Goal: Information Seeking & Learning: Get advice/opinions

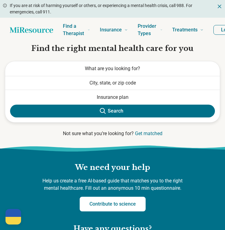
click at [71, 67] on button "What are you looking for?" at bounding box center [112, 68] width 215 height 15
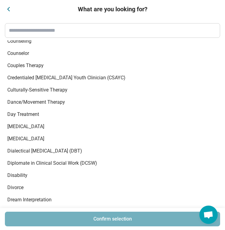
scroll to position [1000, 0]
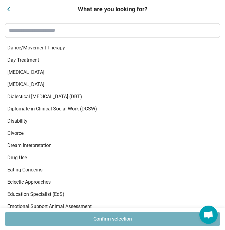
click at [21, 84] on span "[MEDICAL_DATA]" at bounding box center [108, 84] width 203 height 7
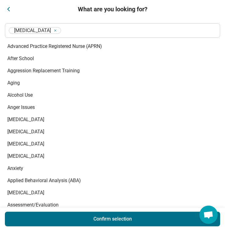
scroll to position [123, 0]
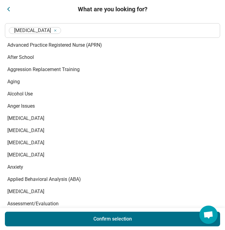
click at [20, 168] on span "Anxiety" at bounding box center [108, 167] width 203 height 7
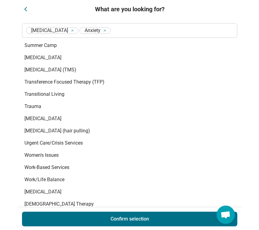
scroll to position [3485, 0]
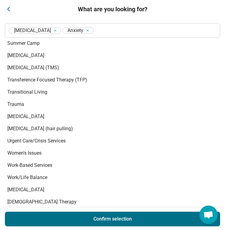
click at [42, 220] on button "Confirm selection" at bounding box center [112, 219] width 215 height 15
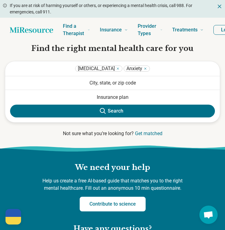
click at [101, 79] on button "City, state, or zip code" at bounding box center [112, 82] width 215 height 13
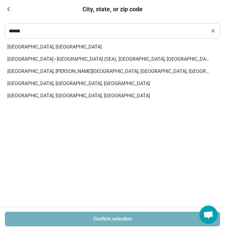
type input "******"
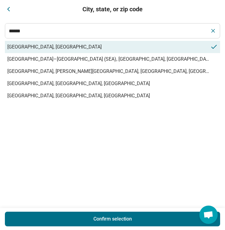
click at [64, 44] on span "Seattle, WA" at bounding box center [108, 46] width 203 height 7
click at [78, 217] on button "Confirm selection" at bounding box center [112, 219] width 215 height 15
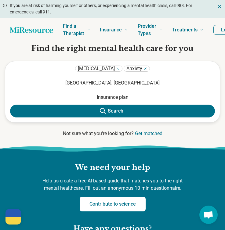
click at [111, 111] on button "Search" at bounding box center [112, 111] width 205 height 13
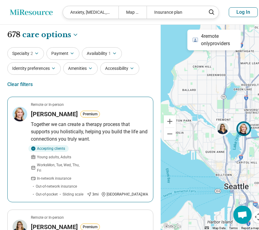
click at [58, 126] on p "Together we can create a therapy process that supports you holistically, helpin…" at bounding box center [89, 132] width 117 height 22
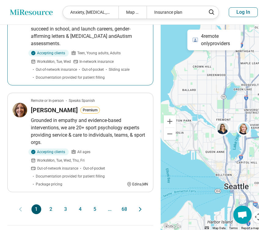
scroll to position [913, 0]
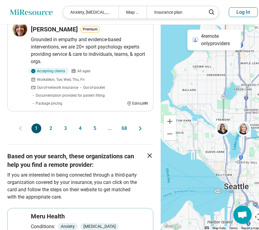
click at [51, 125] on button "2" at bounding box center [51, 129] width 10 height 10
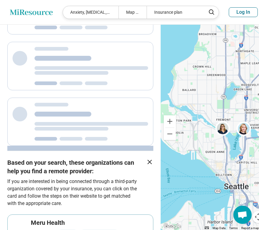
scroll to position [0, 0]
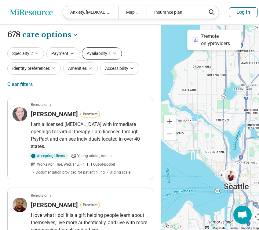
click at [106, 54] on button "Availability 1" at bounding box center [102, 53] width 40 height 13
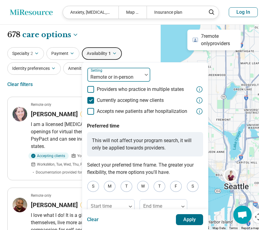
click at [122, 79] on div at bounding box center [115, 77] width 50 height 9
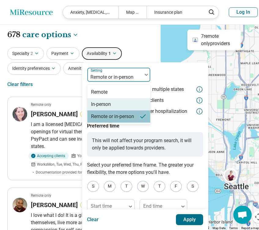
click at [120, 102] on div "In-person" at bounding box center [118, 104] width 63 height 12
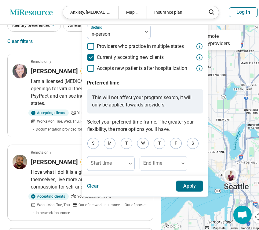
scroll to position [43, 0]
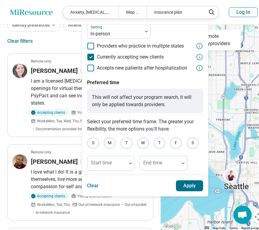
click at [189, 184] on button "Apply" at bounding box center [189, 185] width 27 height 11
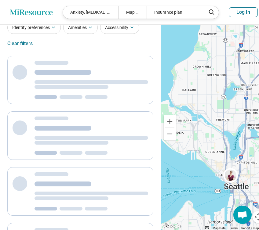
scroll to position [0, 0]
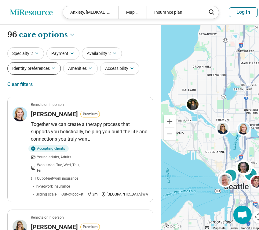
click at [55, 69] on icon "button" at bounding box center [53, 68] width 5 height 5
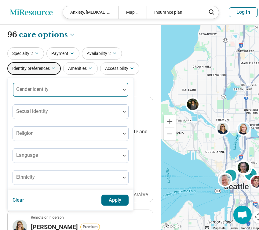
click at [64, 93] on div at bounding box center [66, 92] width 103 height 9
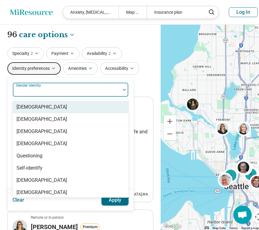
click at [52, 73] on button "Identity preferences" at bounding box center [33, 68] width 53 height 13
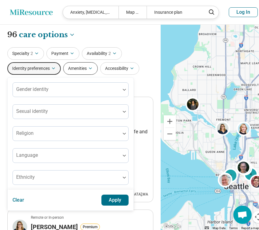
click at [70, 74] on button "Amenities" at bounding box center [80, 68] width 35 height 13
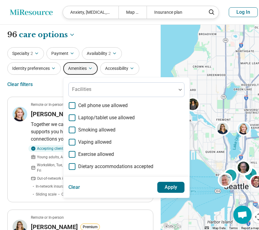
click at [70, 73] on button "Amenities" at bounding box center [80, 68] width 35 height 13
click at [66, 51] on button "Payment" at bounding box center [62, 53] width 33 height 13
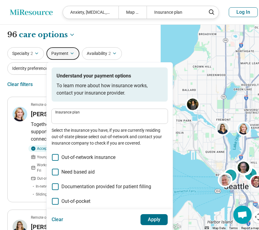
click at [78, 39] on div "**********" at bounding box center [80, 35] width 146 height 10
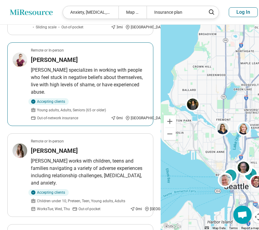
scroll to position [292, 0]
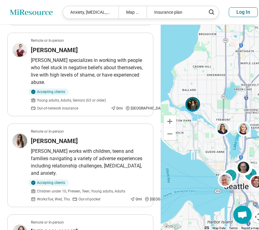
click at [185, 103] on img at bounding box center [192, 104] width 15 height 15
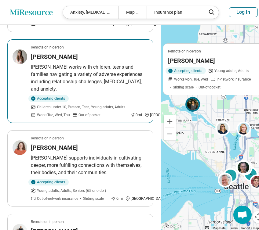
scroll to position [382, 0]
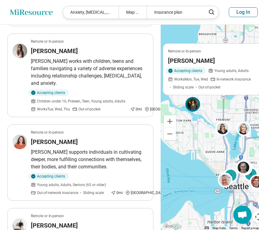
click at [172, 62] on h3 "Erika Jacobsen" at bounding box center [191, 61] width 47 height 9
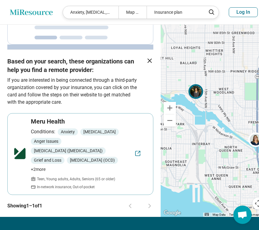
scroll to position [318, 0]
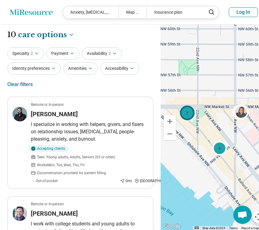
click at [185, 114] on div "2" at bounding box center [187, 113] width 15 height 15
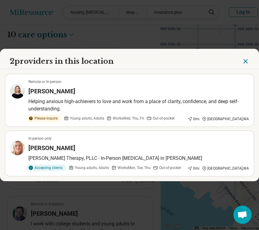
click at [225, 57] on button "Close" at bounding box center [245, 61] width 7 height 10
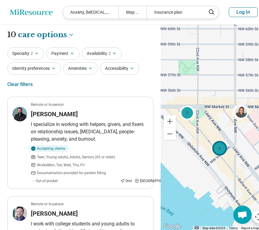
click at [216, 144] on div "6" at bounding box center [219, 148] width 15 height 15
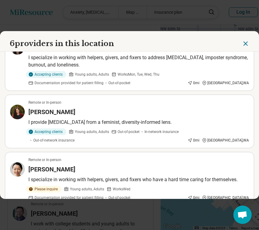
scroll to position [232, 0]
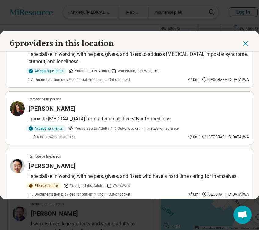
click at [225, 39] on header "6 providers in this location" at bounding box center [129, 41] width 259 height 20
click at [225, 45] on icon "Close" at bounding box center [245, 43] width 7 height 7
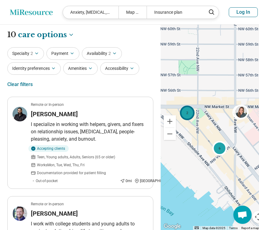
click at [181, 119] on div "2" at bounding box center [187, 113] width 15 height 15
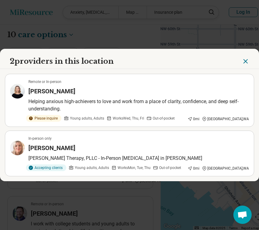
click at [225, 63] on icon "Close" at bounding box center [245, 61] width 7 height 7
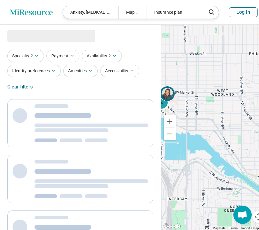
drag, startPoint x: 234, startPoint y: 87, endPoint x: 159, endPoint y: 88, distance: 74.2
click at [160, 88] on img at bounding box center [167, 93] width 15 height 15
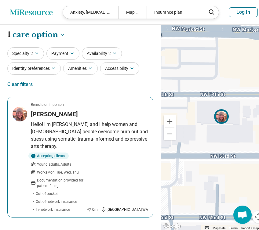
click at [214, 116] on img at bounding box center [221, 116] width 15 height 15
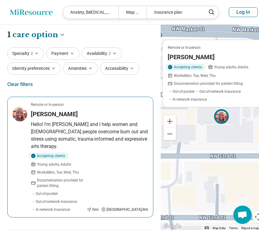
click at [110, 127] on p "Hello! I'm Sofiya and I help women and queer people overcome burn out and stres…" at bounding box center [89, 135] width 117 height 29
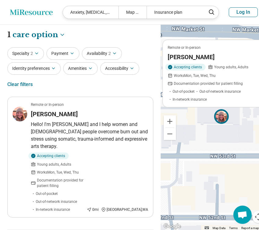
click at [191, 156] on div "Remote or In-person Sofiya Kostareva Accepting clients Young adults, Adults Wor…" at bounding box center [214, 128] width 107 height 206
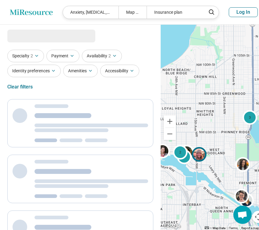
select select "***"
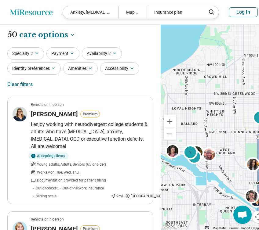
drag, startPoint x: 208, startPoint y: 160, endPoint x: 220, endPoint y: 158, distance: 12.2
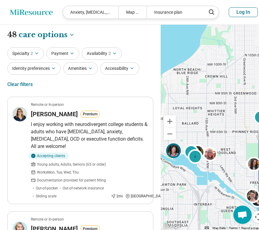
click at [170, 151] on img at bounding box center [173, 151] width 15 height 15
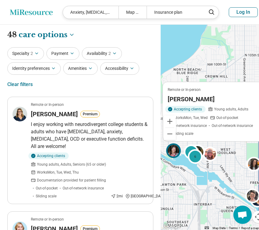
click at [181, 96] on h3 "[PERSON_NAME]" at bounding box center [191, 99] width 47 height 9
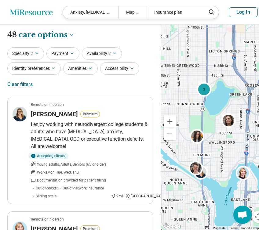
drag, startPoint x: 213, startPoint y: 131, endPoint x: 155, endPoint y: 104, distance: 63.5
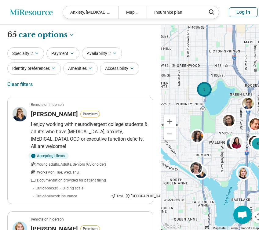
click at [197, 92] on div "3" at bounding box center [204, 89] width 15 height 15
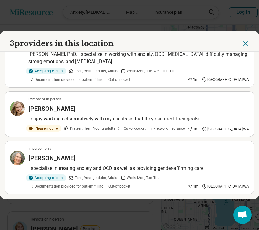
scroll to position [5, 0]
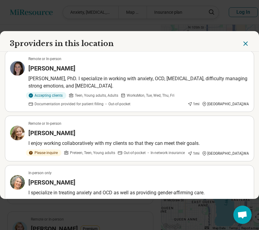
click at [225, 39] on button "Close" at bounding box center [245, 43] width 7 height 10
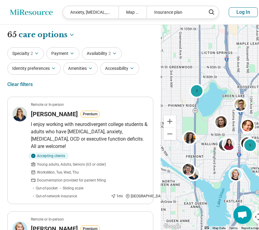
drag, startPoint x: 189, startPoint y: 156, endPoint x: 180, endPoint y: 155, distance: 9.2
click at [180, 155] on div "3 2 5" at bounding box center [214, 128] width 107 height 206
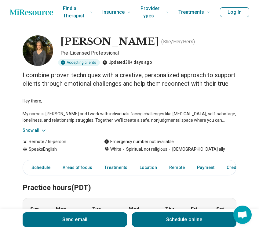
click at [42, 51] on img at bounding box center [38, 50] width 31 height 31
